Goal: Check status: Check status

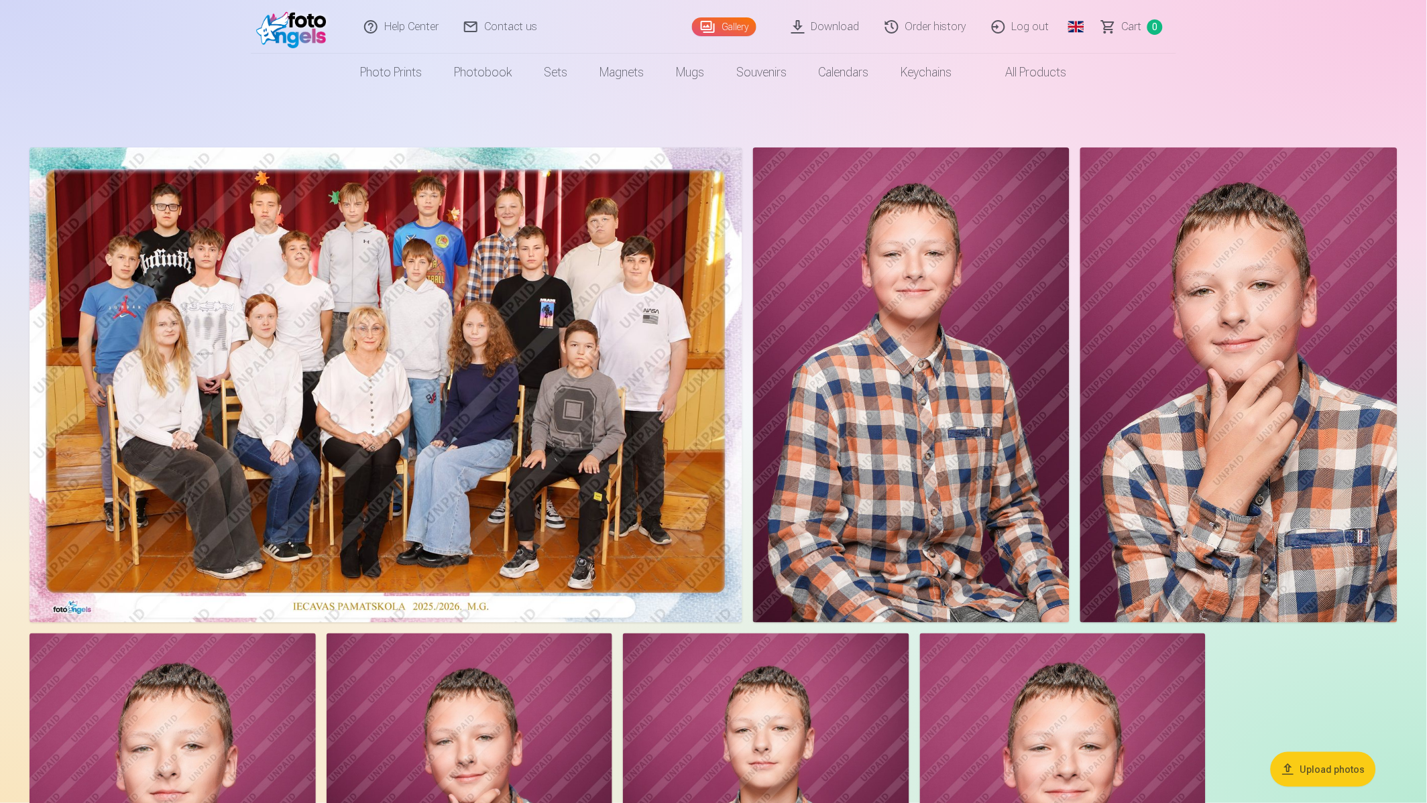
click at [927, 30] on link "Order history" at bounding box center [926, 27] width 107 height 54
